Goal: Task Accomplishment & Management: Manage account settings

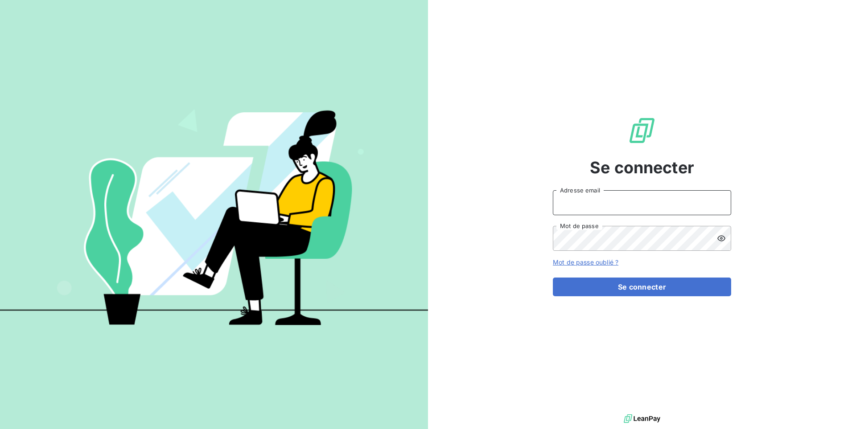
click at [603, 191] on input "Adresse email" at bounding box center [642, 202] width 178 height 25
type input "admin@graitecusa"
click at [553, 278] on button "Se connecter" at bounding box center [642, 287] width 178 height 19
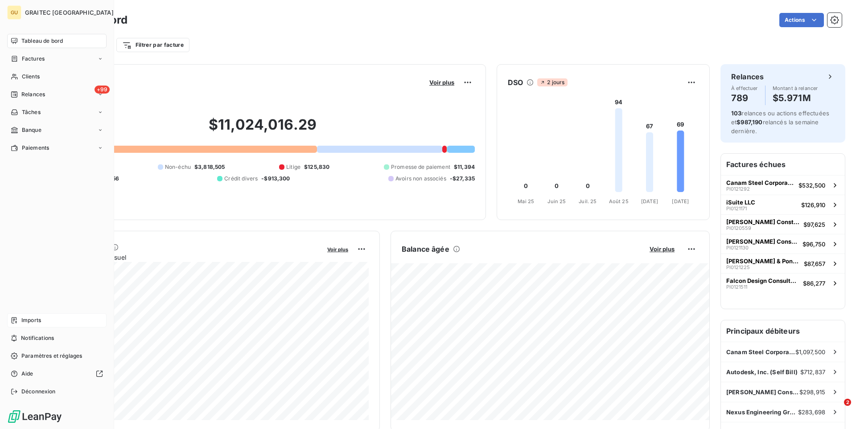
click at [50, 320] on div "Imports" at bounding box center [56, 320] width 99 height 14
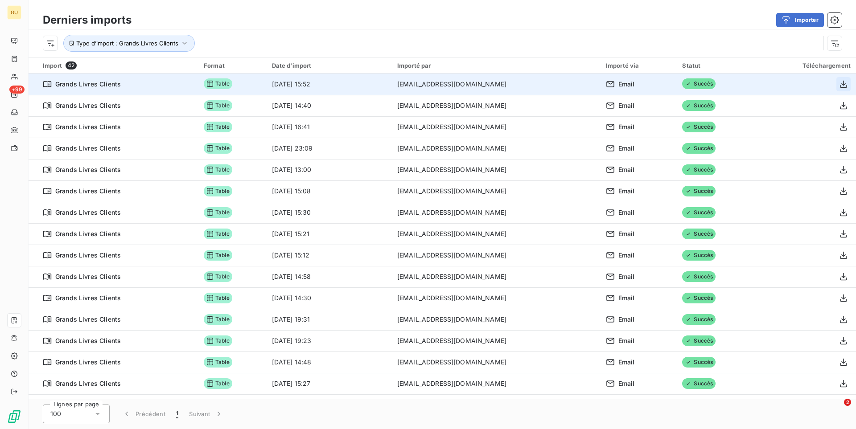
click at [845, 83] on icon "button" at bounding box center [843, 84] width 9 height 9
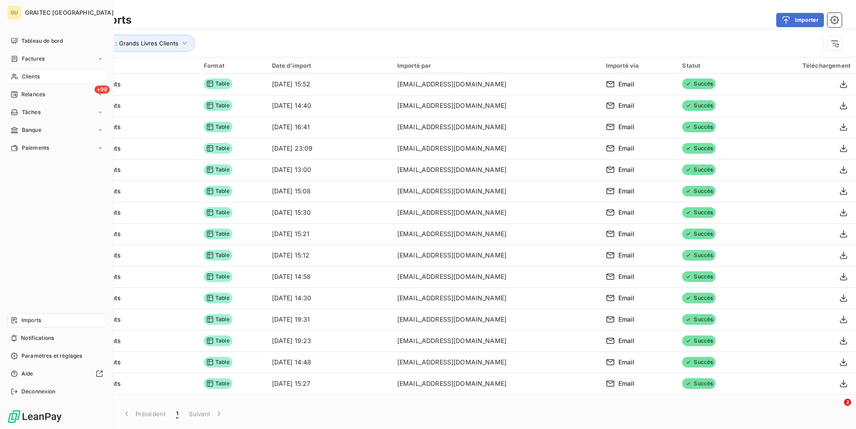
click at [45, 79] on div "Clients" at bounding box center [56, 77] width 99 height 14
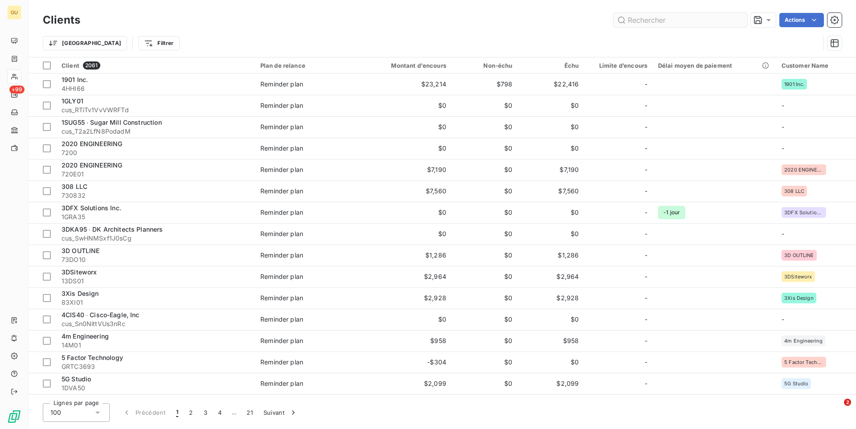
click at [663, 23] on input "text" at bounding box center [681, 20] width 134 height 14
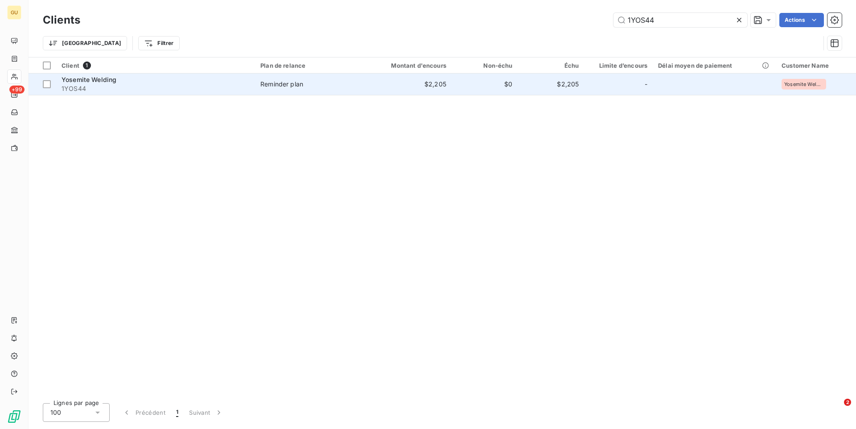
type input "1YOS44"
click at [350, 90] on td "Reminder plan" at bounding box center [309, 84] width 108 height 21
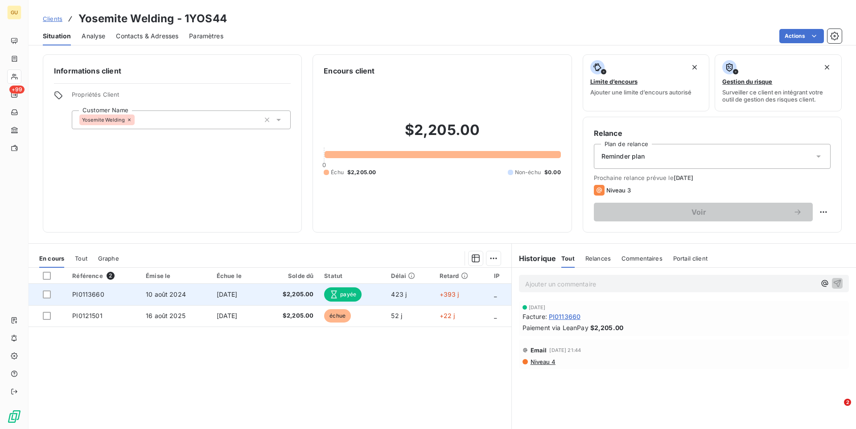
click at [358, 296] on span "payée" at bounding box center [342, 295] width 37 height 14
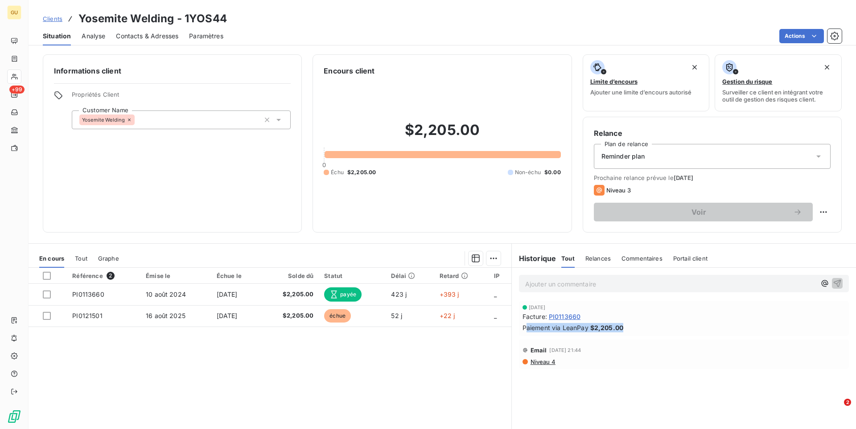
drag, startPoint x: 611, startPoint y: 331, endPoint x: 525, endPoint y: 329, distance: 86.1
click at [525, 329] on div "Paiement via LeanPay $2,205.00" at bounding box center [684, 327] width 323 height 9
click at [525, 329] on span "Paiement via LeanPay" at bounding box center [556, 327] width 66 height 9
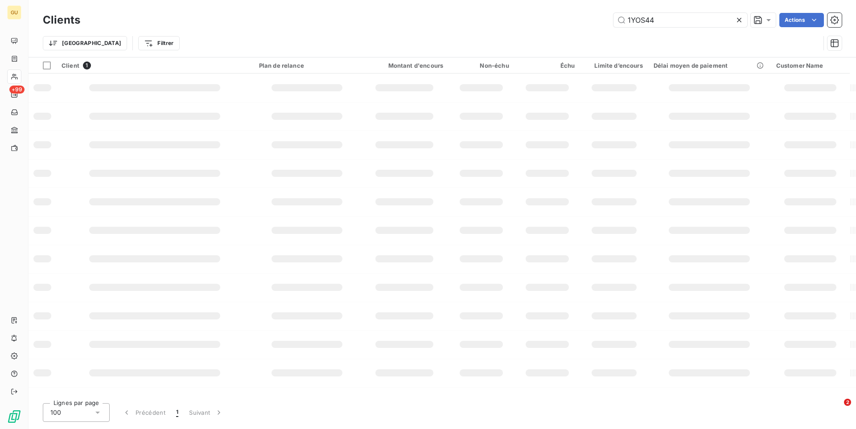
drag, startPoint x: 664, startPoint y: 18, endPoint x: 571, endPoint y: 16, distance: 93.2
click at [614, 16] on input "1YOS44" at bounding box center [681, 20] width 134 height 14
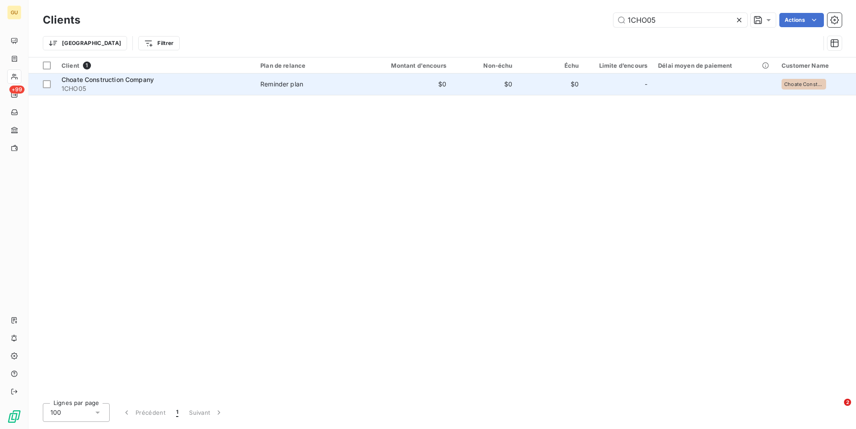
type input "1CHO05"
click at [387, 84] on td "$0" at bounding box center [407, 84] width 89 height 21
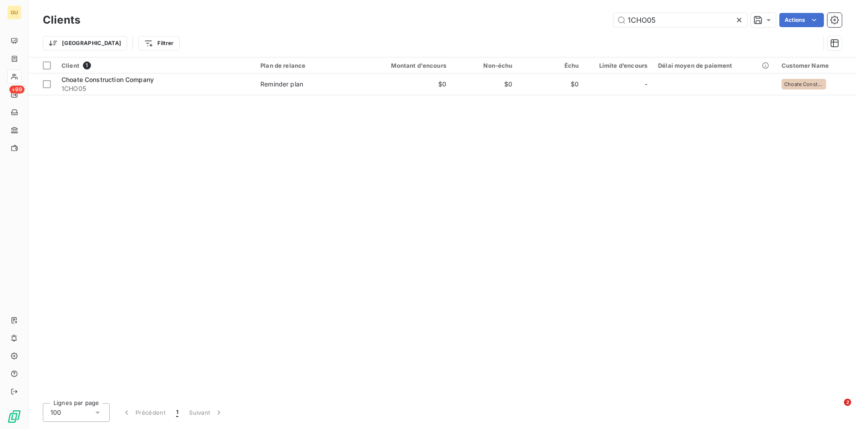
drag, startPoint x: 667, startPoint y: 24, endPoint x: 573, endPoint y: 22, distance: 94.6
click at [614, 22] on input "1CHO05" at bounding box center [681, 20] width 134 height 14
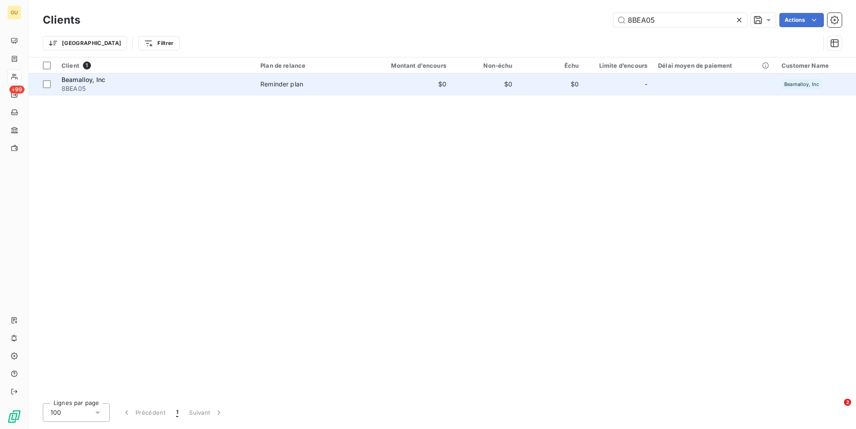
type input "8BEA05"
click at [400, 78] on td "$0" at bounding box center [407, 84] width 89 height 21
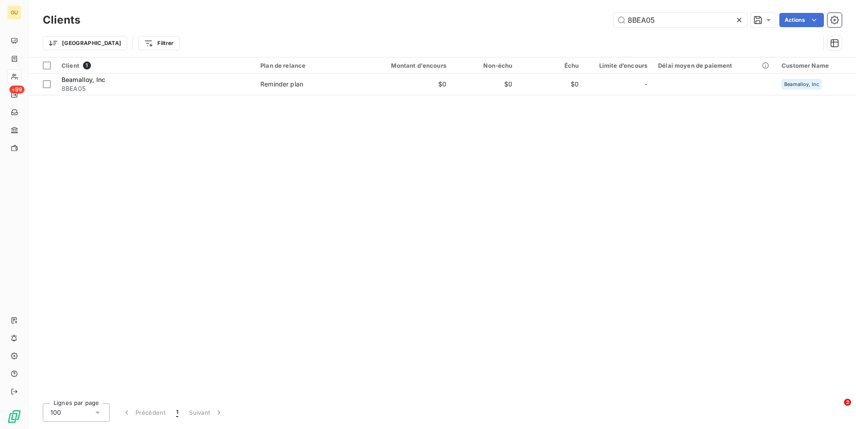
drag, startPoint x: 672, startPoint y: 19, endPoint x: 586, endPoint y: 18, distance: 85.6
click at [614, 18] on input "8BEA05" at bounding box center [681, 20] width 134 height 14
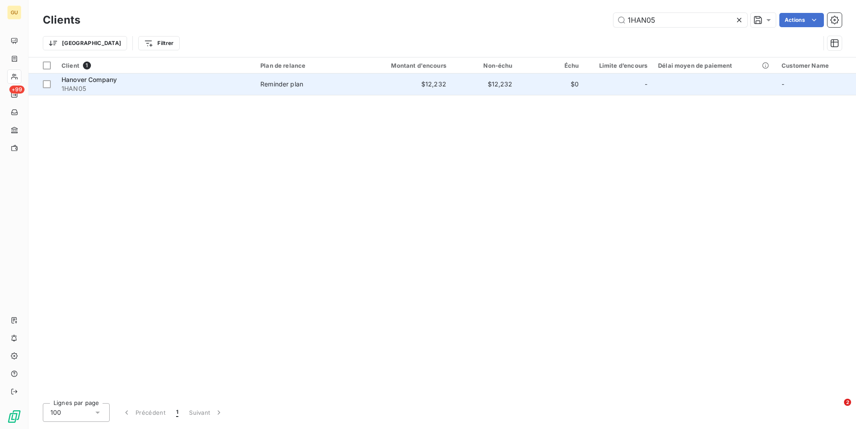
type input "1HAN05"
click at [363, 77] on td "Reminder plan" at bounding box center [309, 84] width 108 height 21
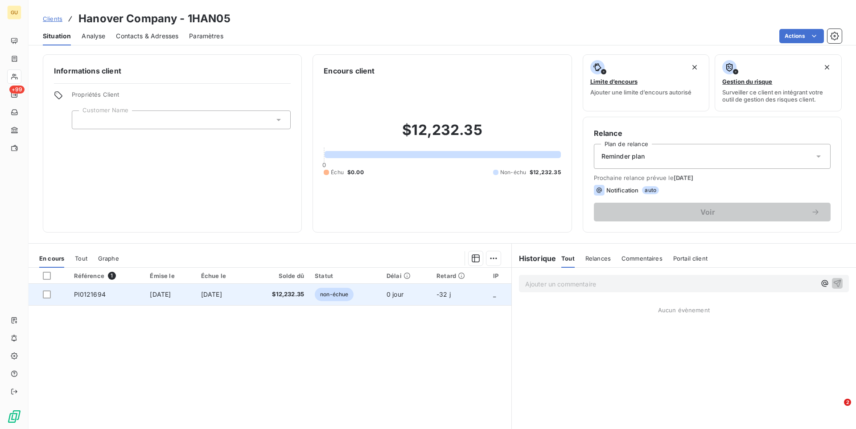
click at [263, 297] on td "$12,232.35" at bounding box center [278, 294] width 62 height 21
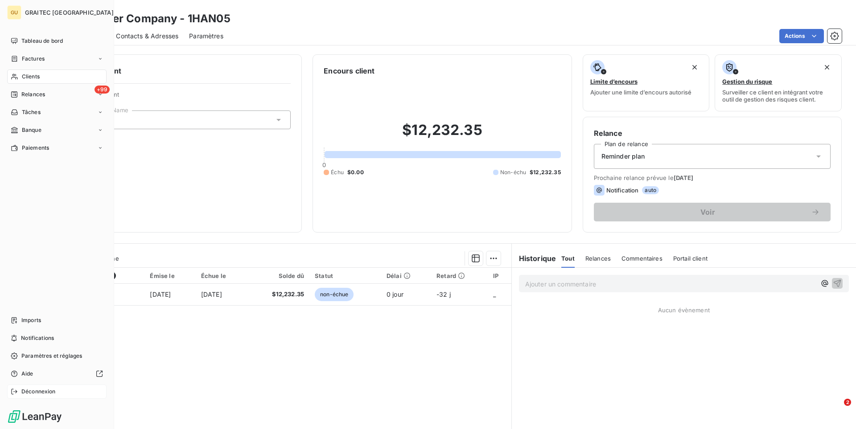
click at [53, 393] on span "Déconnexion" at bounding box center [38, 392] width 34 height 8
